Goal: Information Seeking & Learning: Understand process/instructions

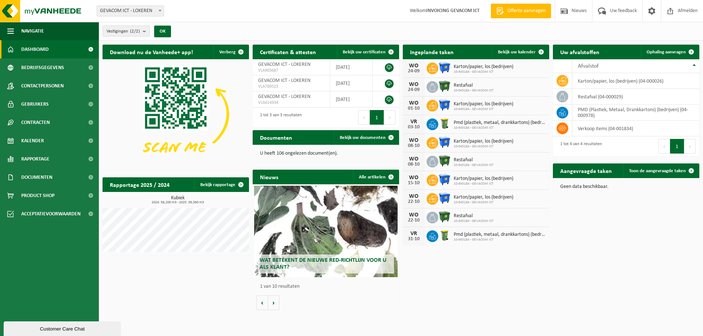
click at [36, 49] on span "Dashboard" at bounding box center [34, 49] width 27 height 18
click at [442, 123] on img at bounding box center [444, 124] width 12 height 12
click at [444, 125] on img at bounding box center [444, 124] width 12 height 12
click at [434, 125] on icon at bounding box center [434, 126] width 2 height 4
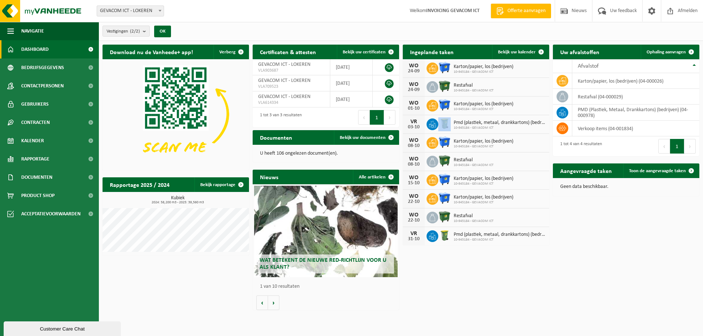
click at [434, 125] on icon at bounding box center [434, 126] width 2 height 4
click at [485, 122] on span "Pmd (plastiek, metaal, drankkartons) (bedrijven)" at bounding box center [500, 123] width 92 height 6
click at [579, 109] on td "PMD (Plastiek, Metaal, Drankkartons) (bedrijven) (04-000978)" at bounding box center [635, 113] width 127 height 16
click at [558, 112] on span at bounding box center [562, 113] width 12 height 12
click at [30, 157] on span "Rapportage" at bounding box center [35, 159] width 28 height 18
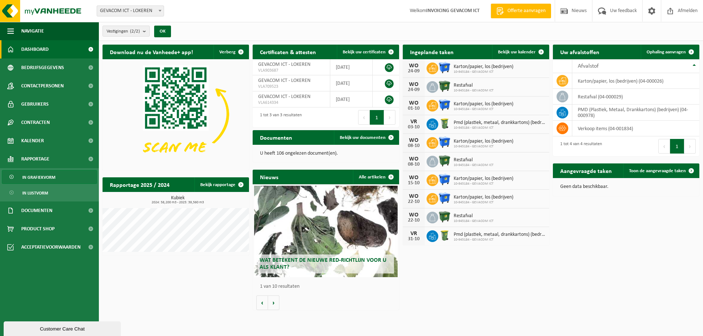
click at [34, 173] on span "In grafiekvorm" at bounding box center [38, 178] width 33 height 14
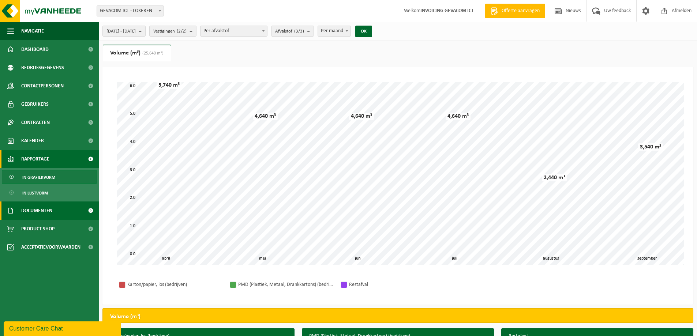
click at [45, 208] on span "Documenten" at bounding box center [36, 211] width 31 height 18
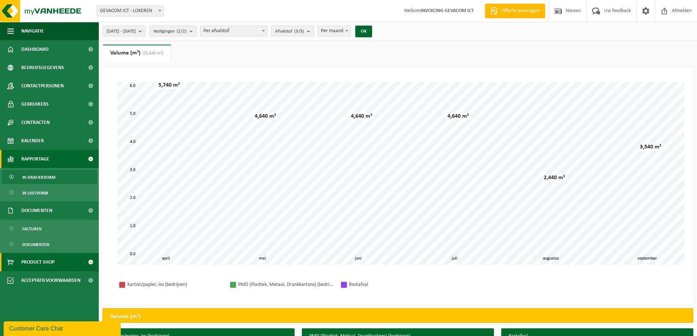
click at [45, 261] on span "Product Shop" at bounding box center [37, 262] width 33 height 18
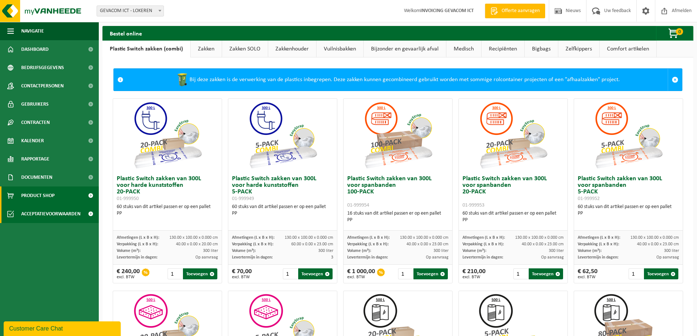
click at [36, 214] on span "Acceptatievoorwaarden" at bounding box center [50, 214] width 59 height 18
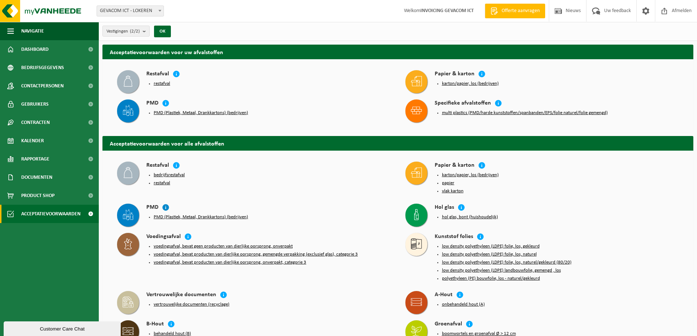
click at [166, 206] on icon at bounding box center [165, 207] width 7 height 7
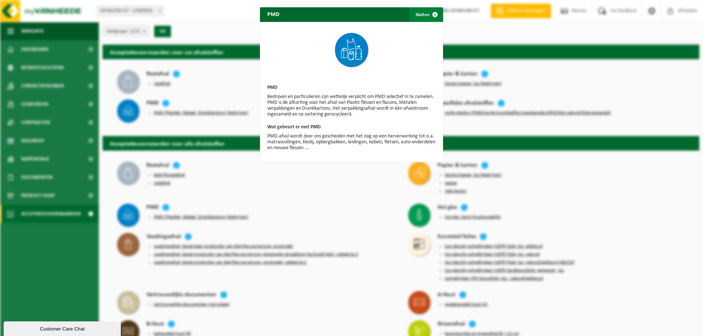
click at [432, 13] on span "button" at bounding box center [435, 14] width 15 height 15
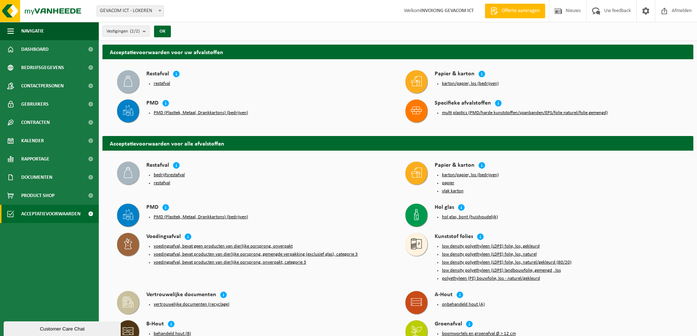
click at [173, 174] on button "bedrijfsrestafval" at bounding box center [169, 175] width 31 height 6
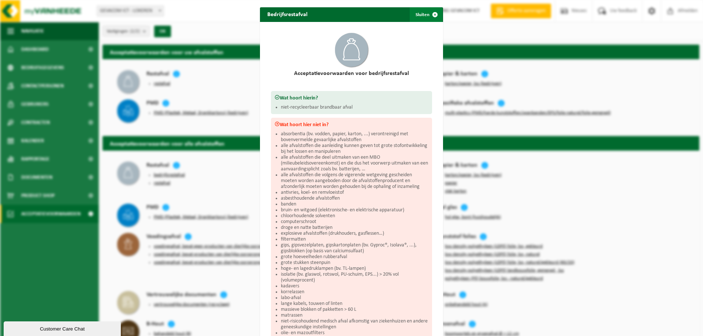
click at [433, 15] on span "button" at bounding box center [435, 14] width 15 height 15
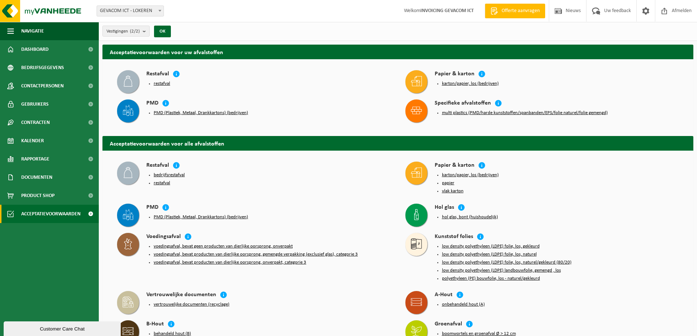
click at [160, 182] on button "restafval" at bounding box center [162, 183] width 16 height 6
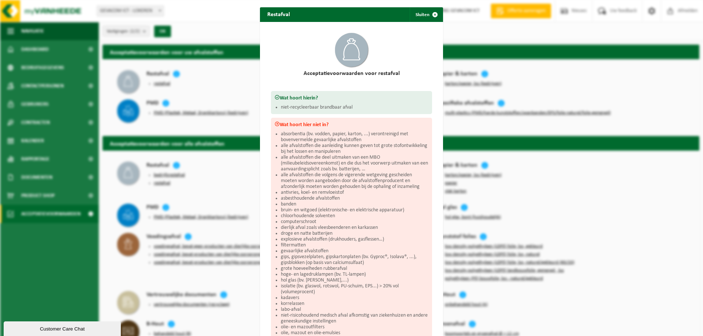
click at [167, 175] on div "Restafval Sluiten Acceptatievoorwaarden voor restafval Wat hoort hierin? niet-r…" at bounding box center [351, 168] width 703 height 336
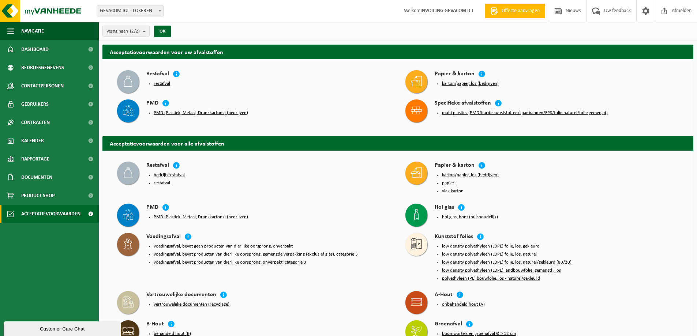
click at [167, 175] on button "bedrijfsrestafval" at bounding box center [169, 175] width 31 height 6
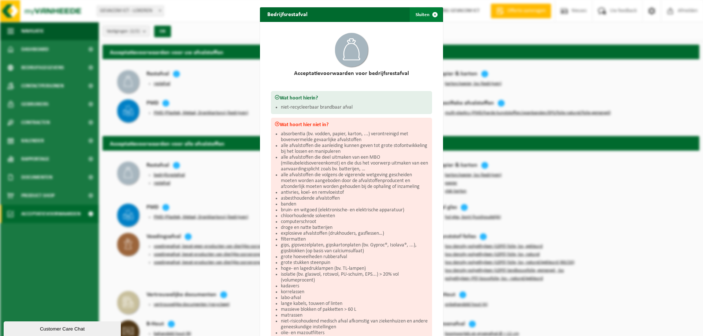
click at [435, 13] on span "button" at bounding box center [435, 14] width 15 height 15
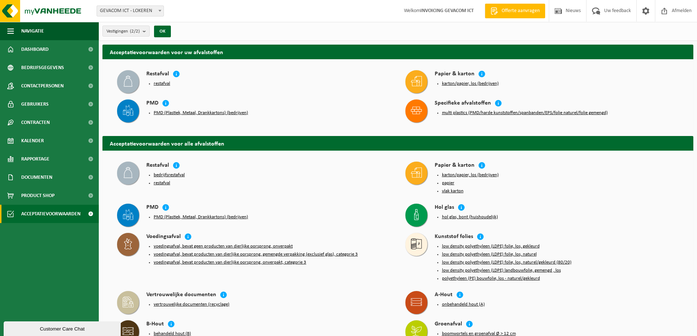
click at [481, 111] on button "multi plastics (PMD/harde kunststoffen/spanbanden/EPS/folie naturel/folie gemen…" at bounding box center [525, 113] width 166 height 6
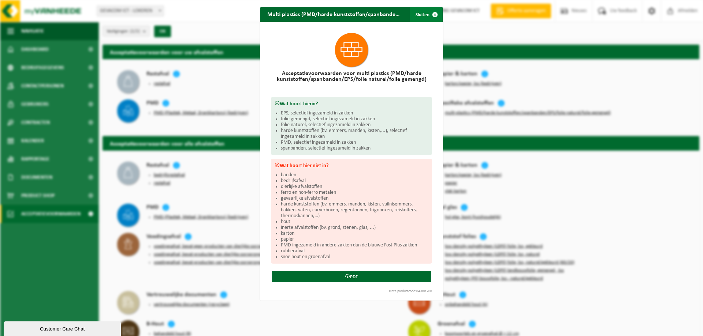
click at [422, 16] on button "Sluiten" at bounding box center [426, 14] width 33 height 15
